Goal: Register for event/course

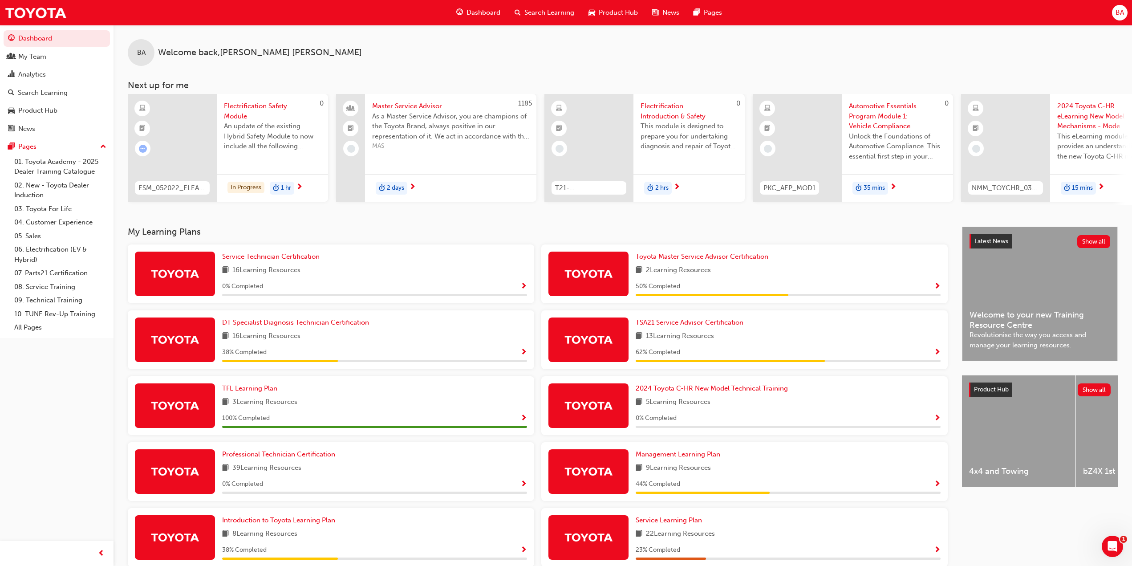
click at [556, 10] on span "Search Learning" at bounding box center [550, 13] width 50 height 10
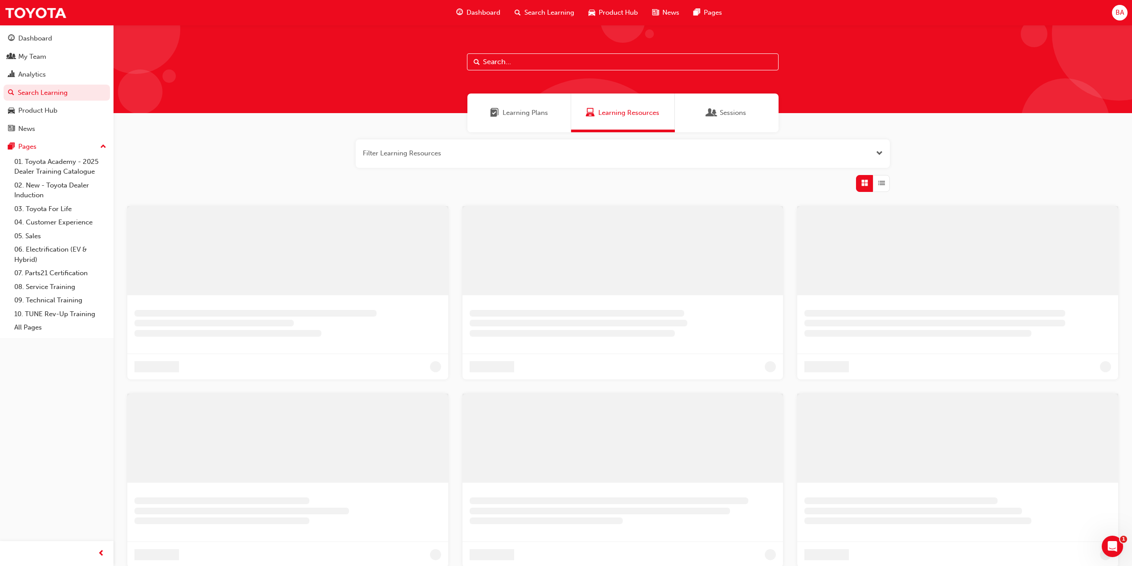
click at [531, 61] on input "text" at bounding box center [623, 61] width 312 height 17
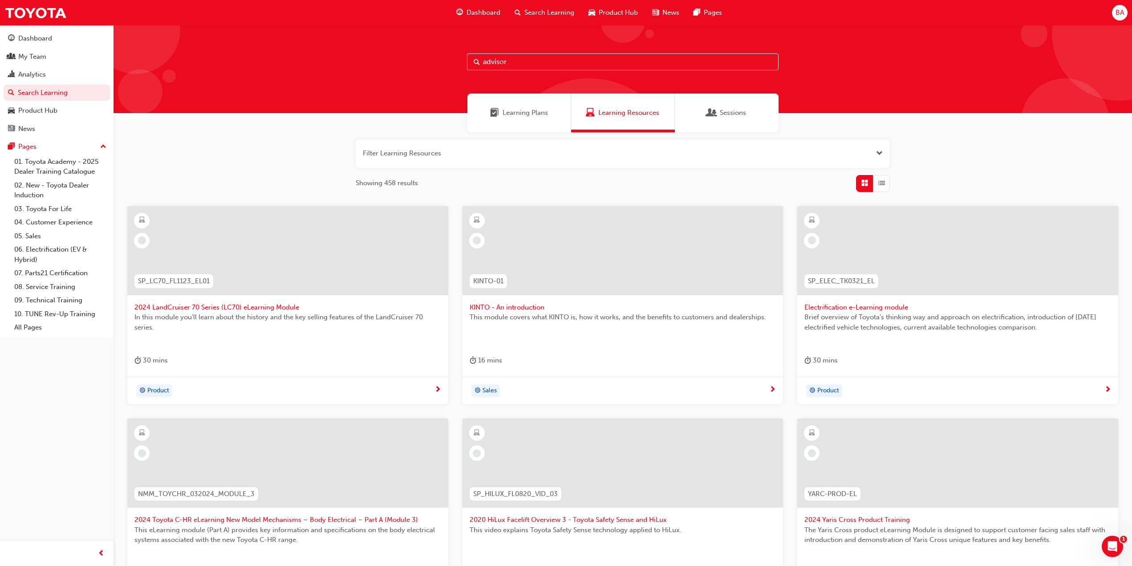
type input "advisor"
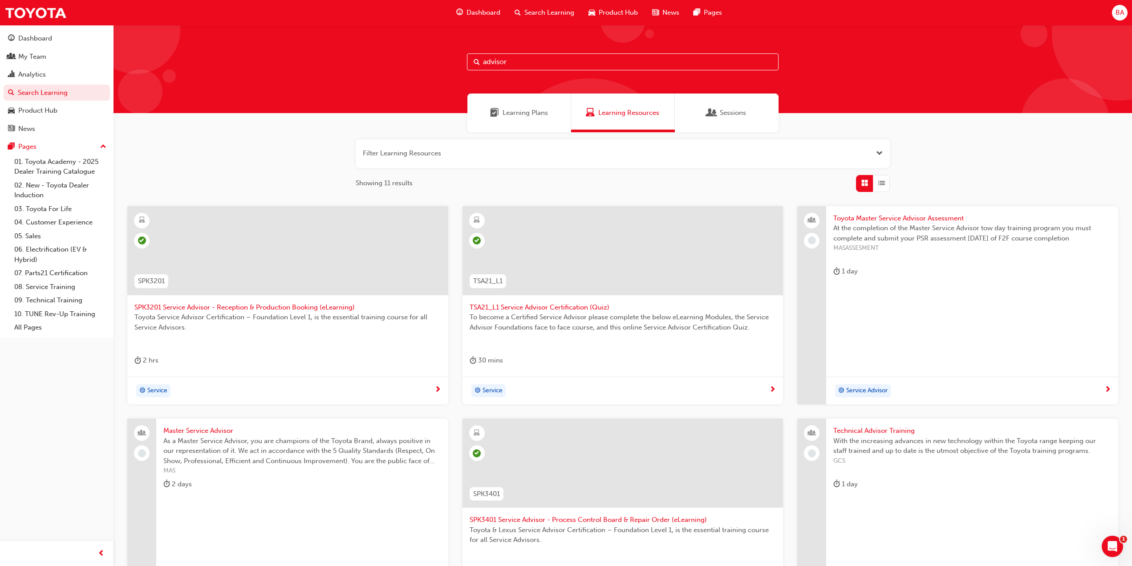
click at [541, 115] on span "Learning Plans" at bounding box center [525, 113] width 45 height 10
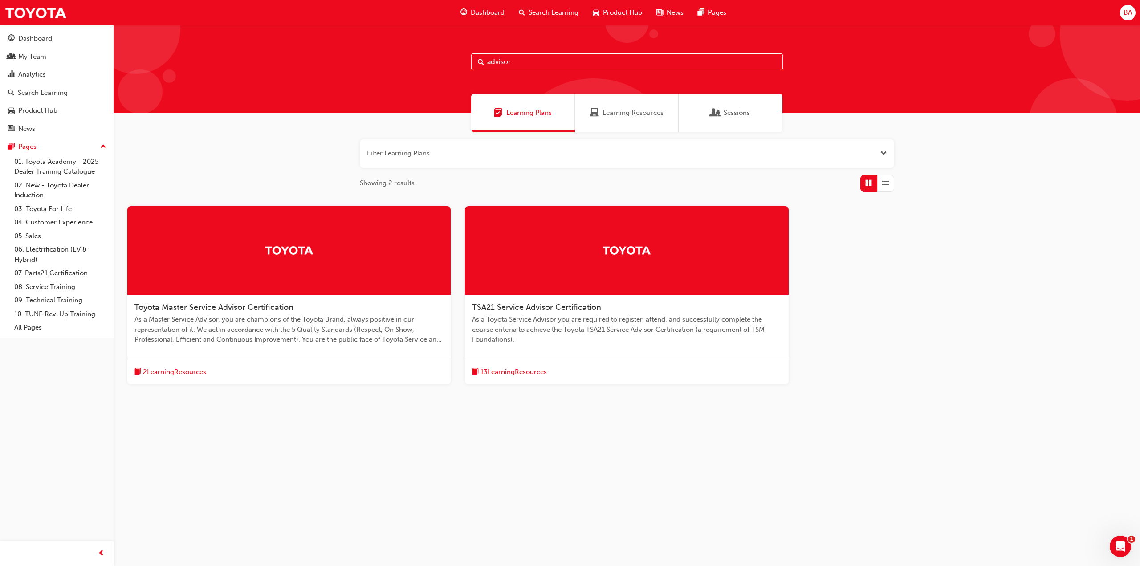
click at [526, 307] on span "TSA21 Service Advisor Certification" at bounding box center [536, 307] width 129 height 10
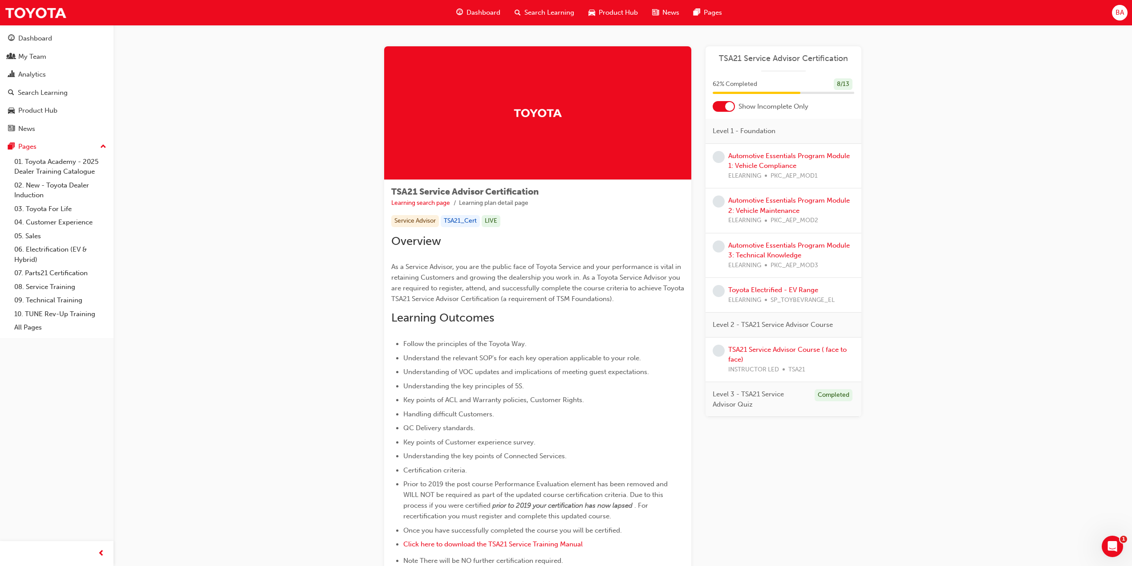
click at [561, 12] on span "Search Learning" at bounding box center [550, 13] width 50 height 10
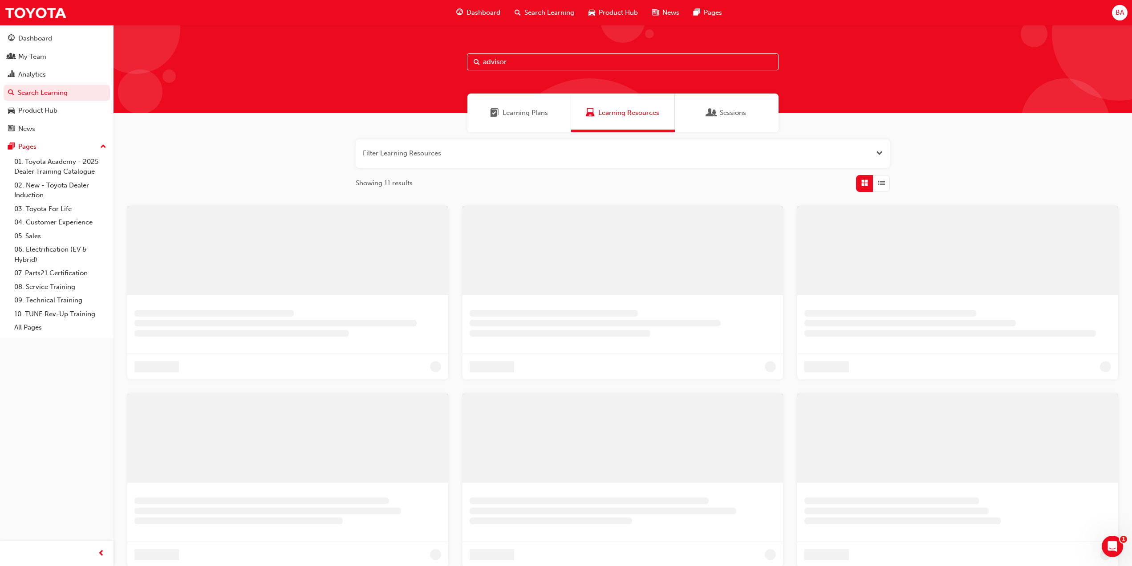
click at [708, 108] on span "Sessions" at bounding box center [712, 113] width 9 height 10
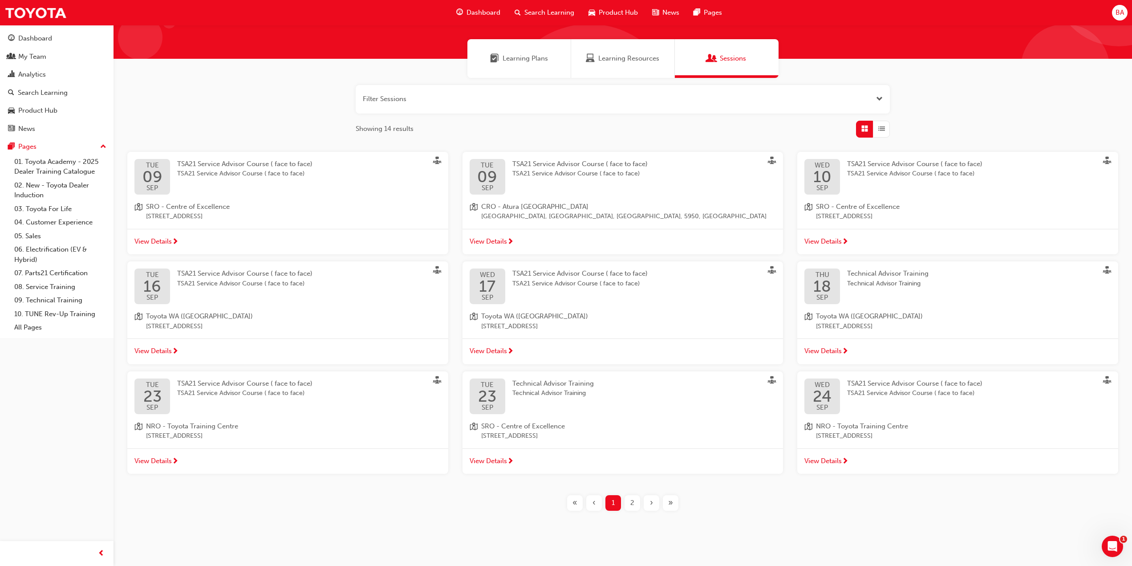
scroll to position [57, 0]
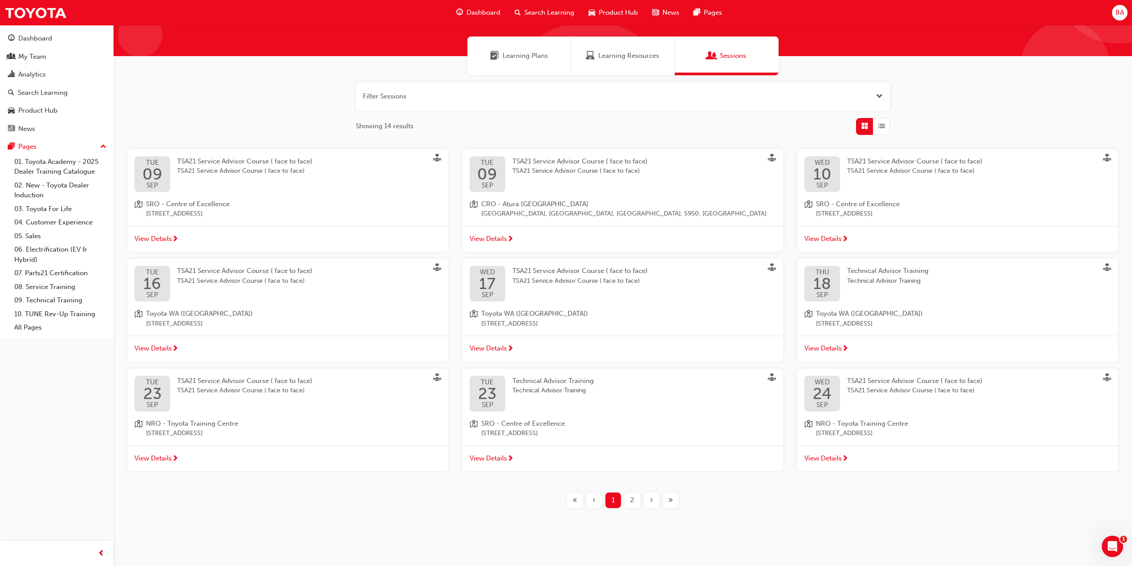
click at [630, 495] on div "2" at bounding box center [633, 501] width 16 height 16
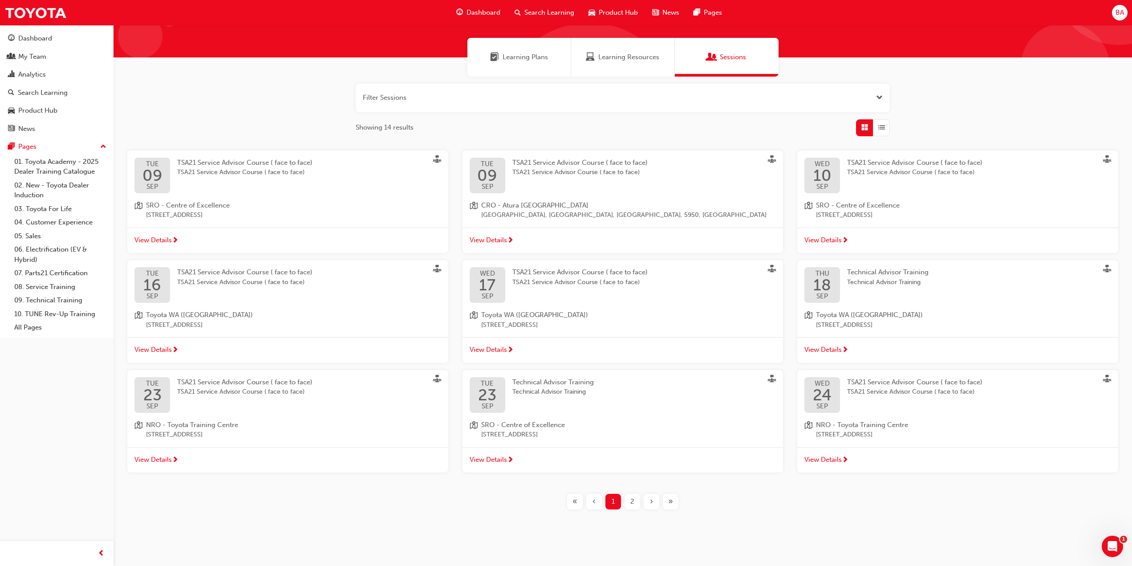
scroll to position [57, 0]
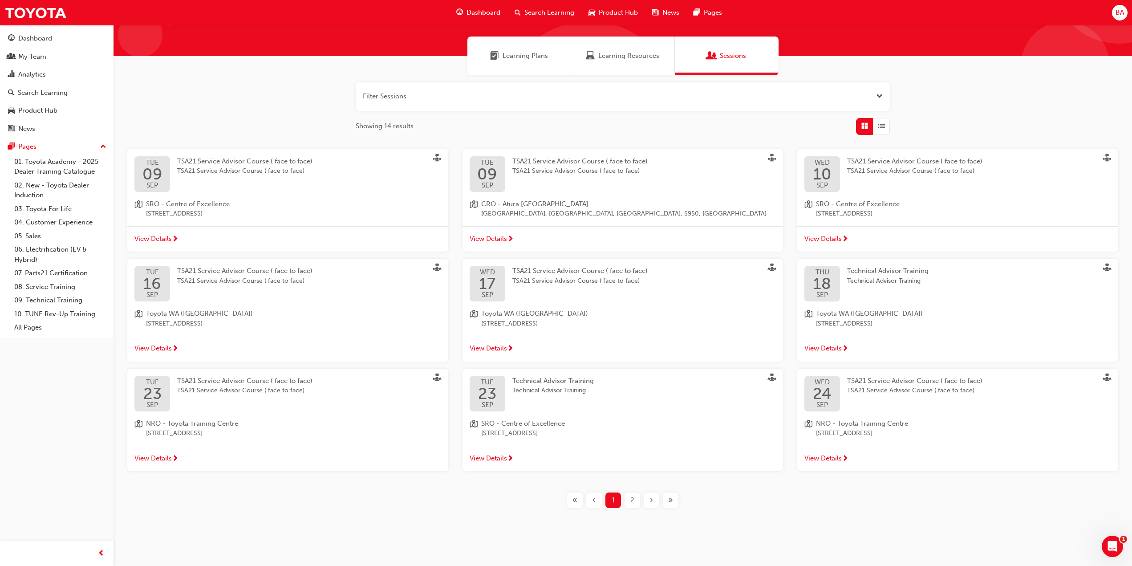
click at [294, 415] on div "[DATE] TSA21 Service Advisor Course ( face to face) TSA21 Service Advisor Cours…" at bounding box center [287, 407] width 321 height 77
click at [879, 376] on div "TSA21 Service Advisor Course ( face to face) TSA21 Service Advisor Course ( fac…" at bounding box center [914, 386] width 135 height 20
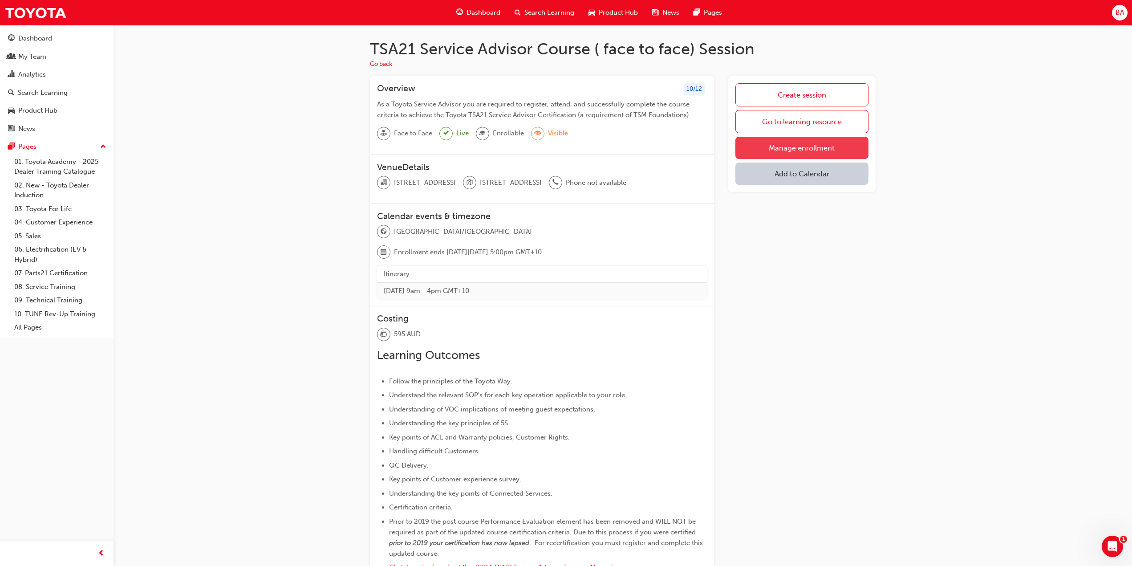
click at [775, 143] on link "Manage enrollment" at bounding box center [802, 148] width 133 height 22
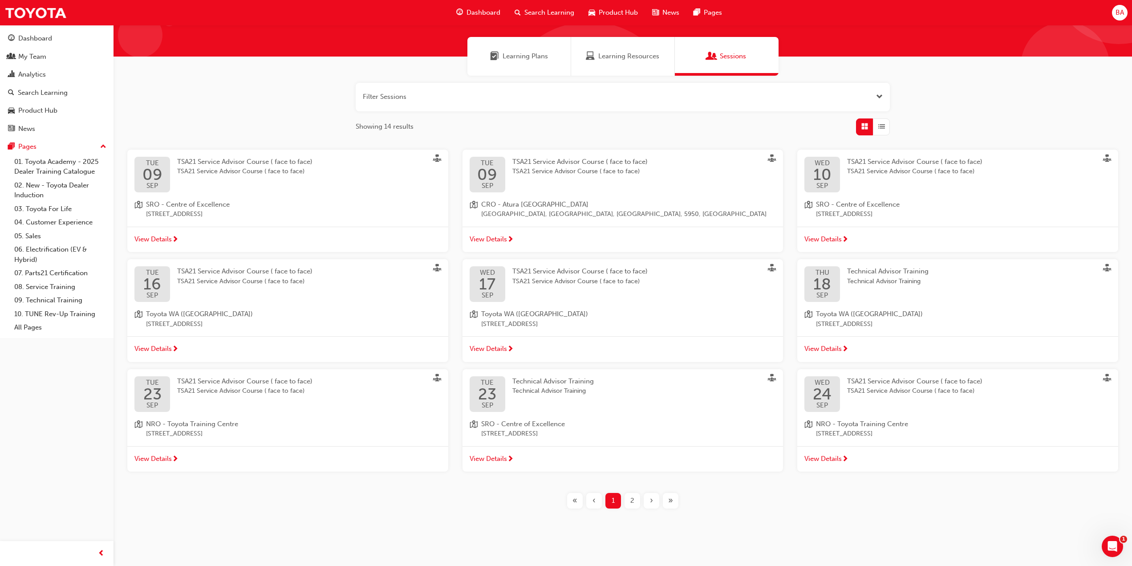
scroll to position [57, 0]
click at [303, 400] on div "TSA21 Service Advisor Course ( face to face) TSA21 Service Advisor Course ( fac…" at bounding box center [252, 394] width 150 height 36
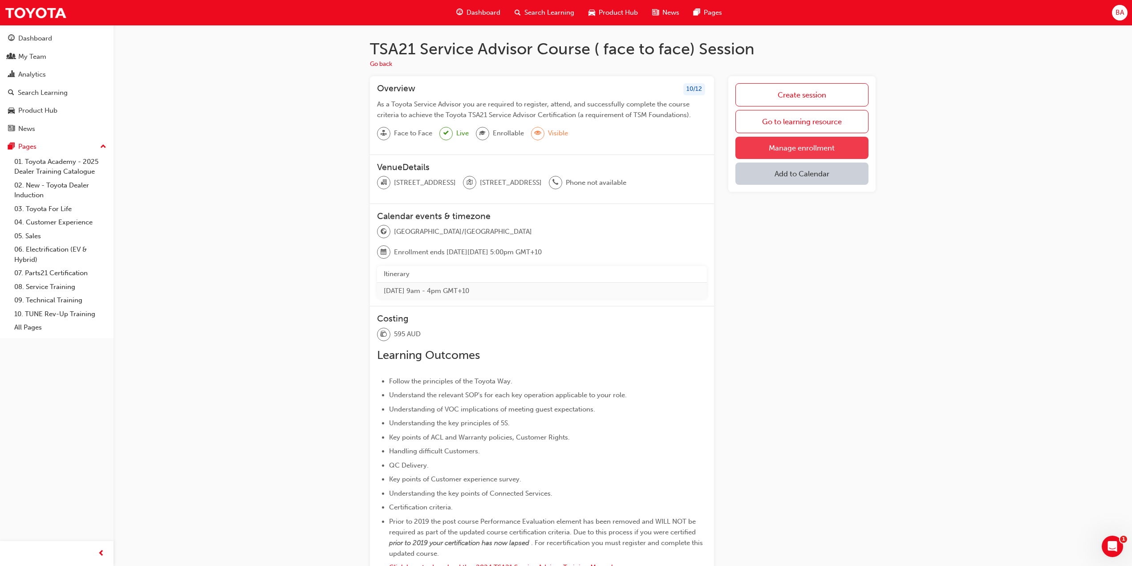
click at [771, 143] on link "Manage enrollment" at bounding box center [802, 148] width 133 height 22
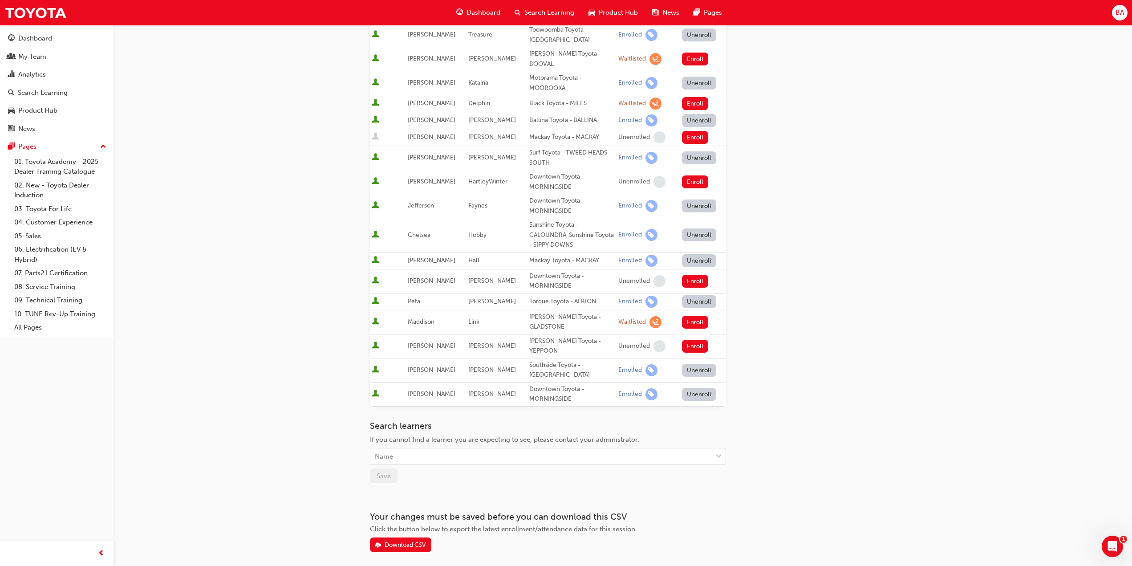
scroll to position [251, 0]
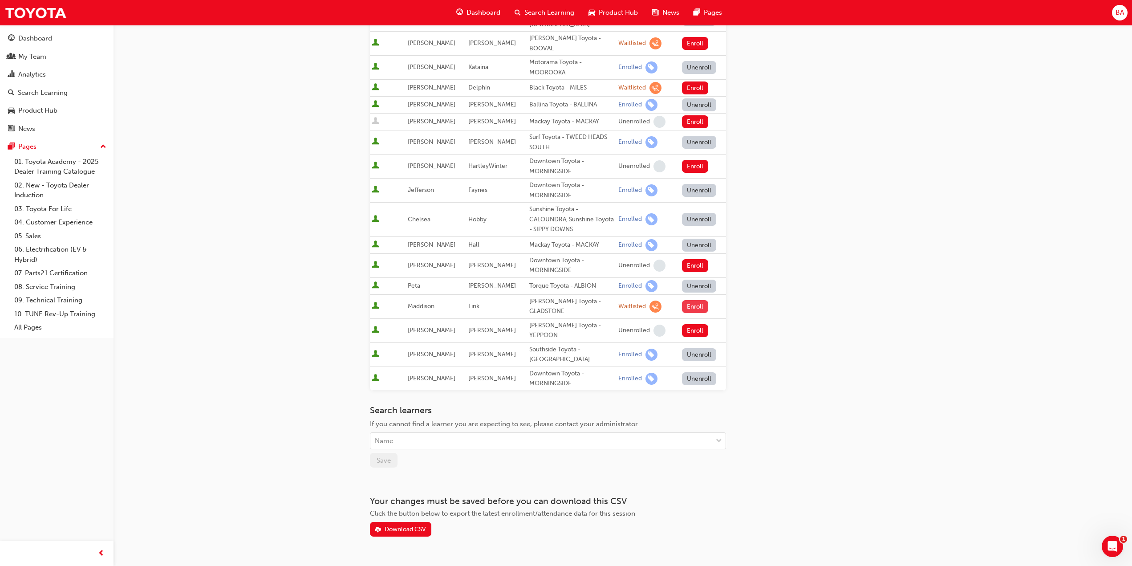
click at [688, 300] on button "Enroll" at bounding box center [695, 306] width 27 height 13
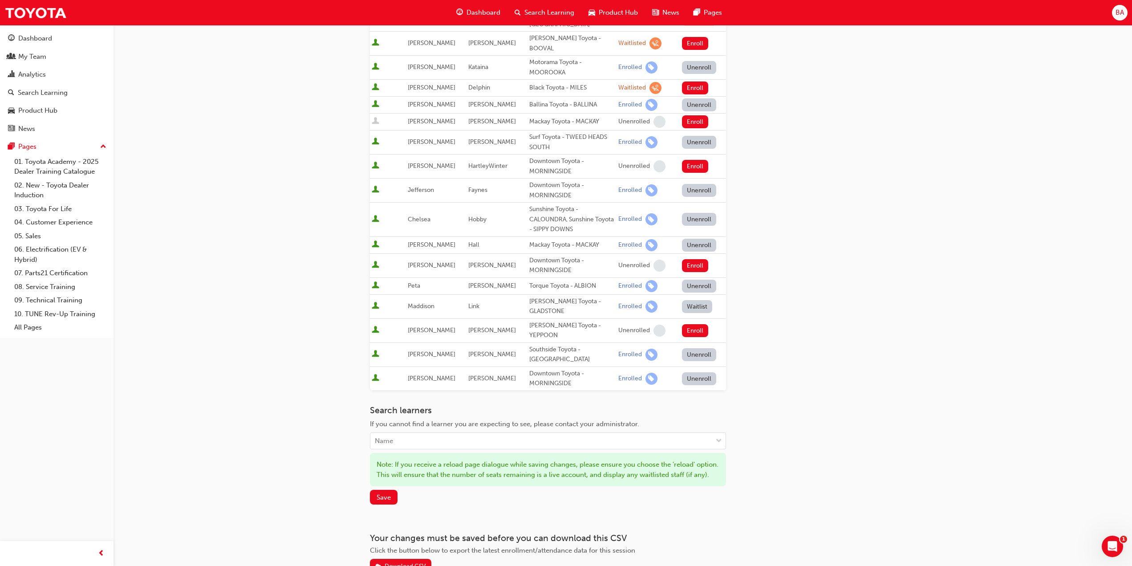
click at [688, 300] on button "Waitlist" at bounding box center [697, 306] width 31 height 13
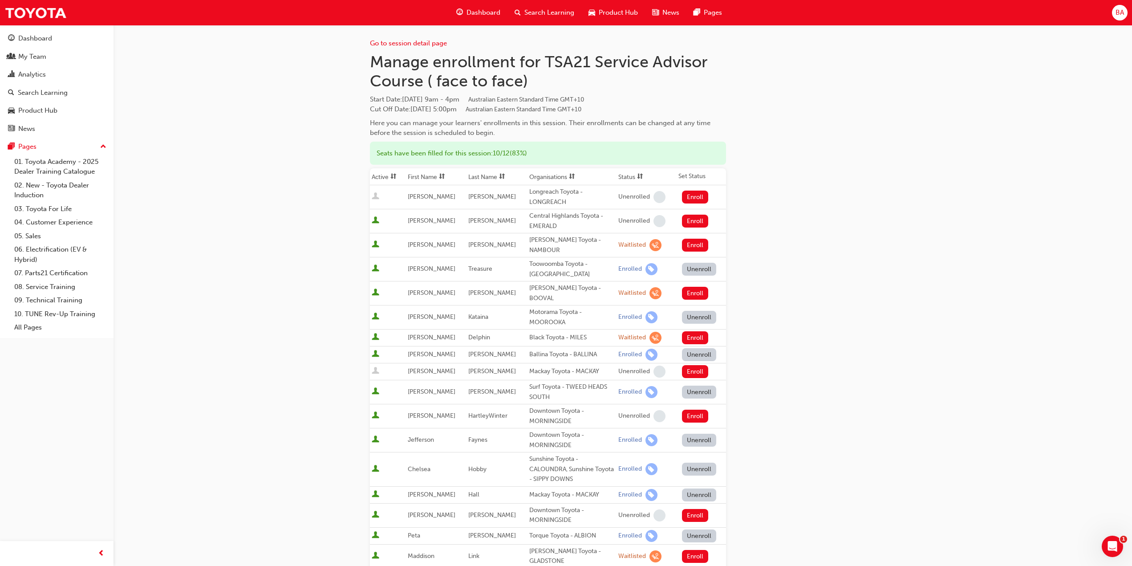
scroll to position [0, 0]
